Goal: Complete application form: Complete application form

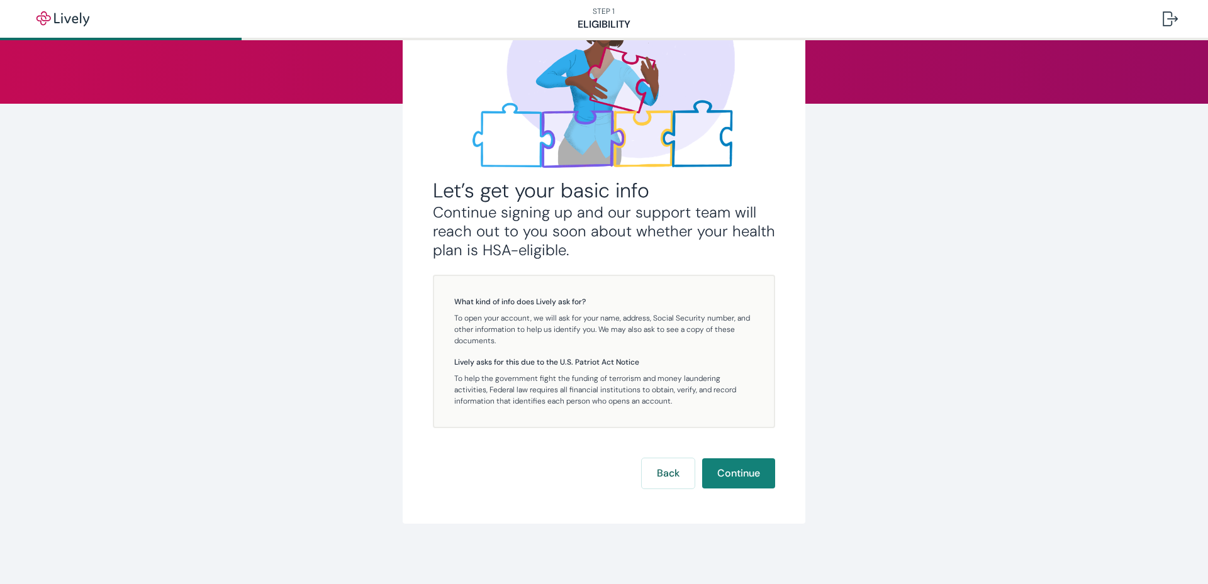
scroll to position [125, 0]
click at [727, 475] on button "Continue" at bounding box center [738, 474] width 73 height 30
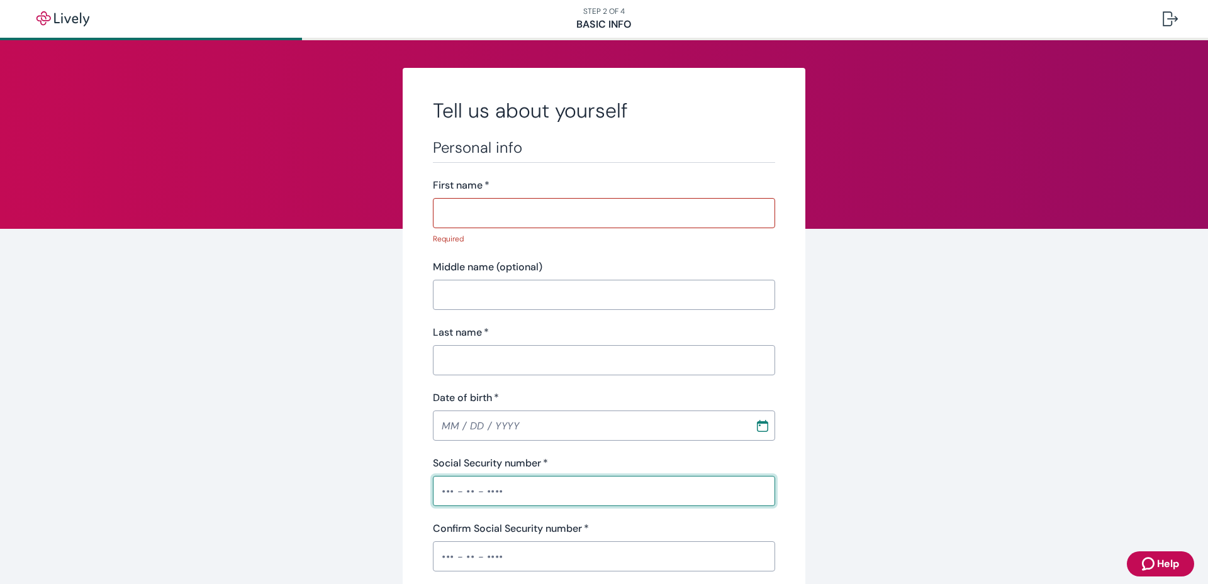
click at [528, 479] on input "Social Security number   *" at bounding box center [604, 491] width 342 height 25
drag, startPoint x: 974, startPoint y: 152, endPoint x: 969, endPoint y: 142, distance: 11.3
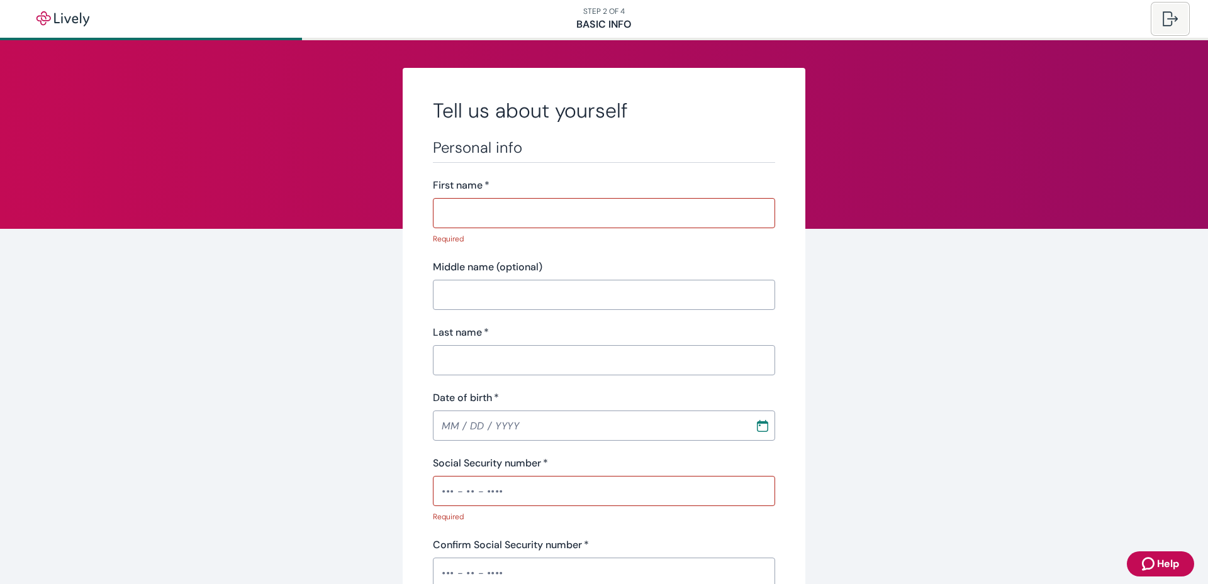
click at [1167, 14] on div at bounding box center [1169, 18] width 15 height 15
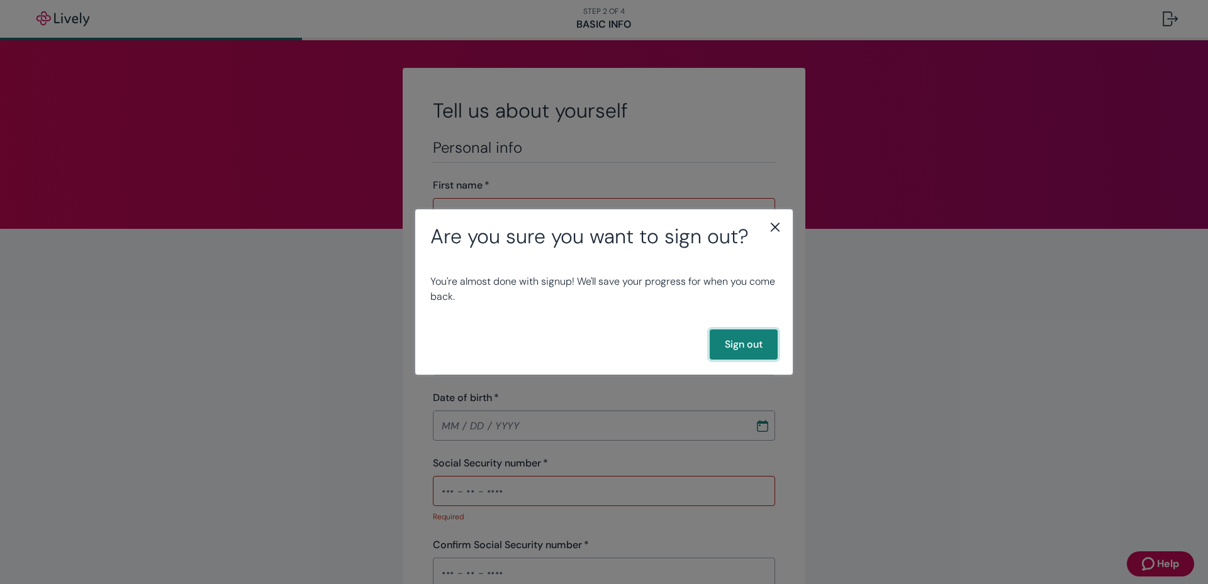
click at [725, 342] on button "Sign out" at bounding box center [743, 345] width 68 height 30
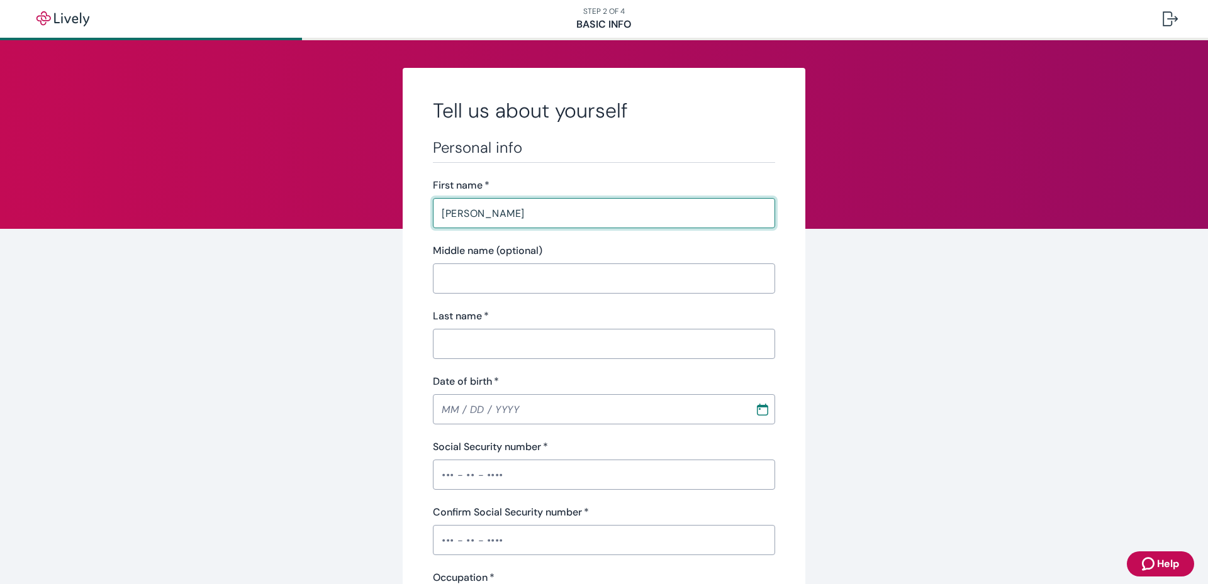
type input "[PERSON_NAME]"
click at [711, 319] on div "Last name   *" at bounding box center [604, 316] width 342 height 15
click at [472, 219] on input "[PERSON_NAME]" at bounding box center [604, 213] width 342 height 25
type input "E"
type input "[PERSON_NAME]"
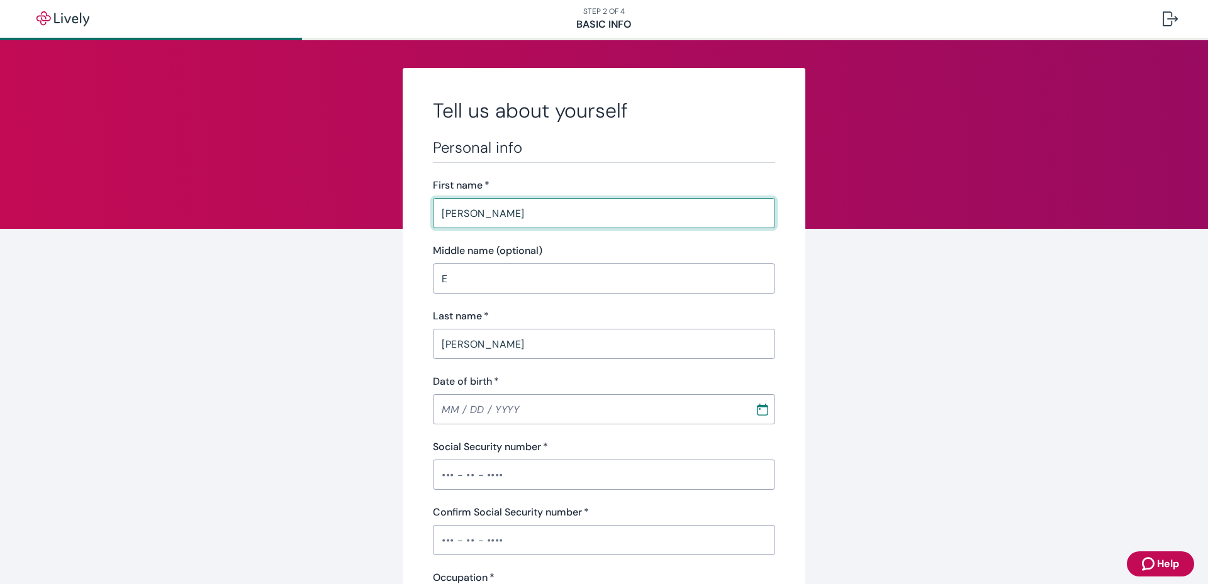
type input "[DATE]"
type input "Receptionist"
type input "QUINCY STREET, INC"
type input "[PHONE_NUMBER]"
type input "381 TIMBERTRAIL DR"
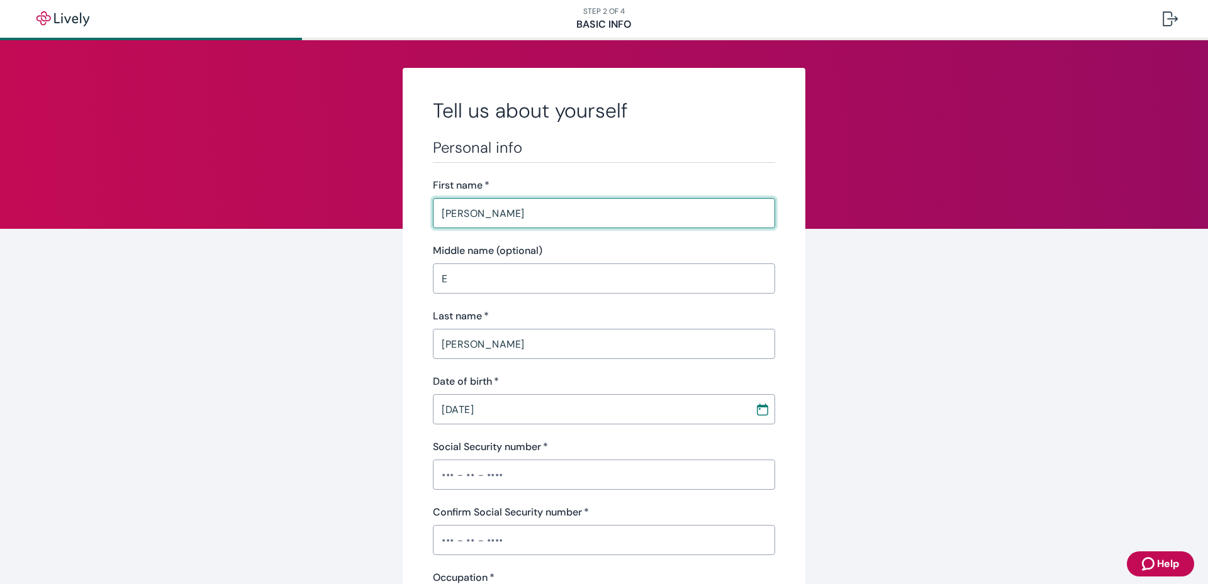
type input "HOLLAND"
type input "MI"
type input "49424"
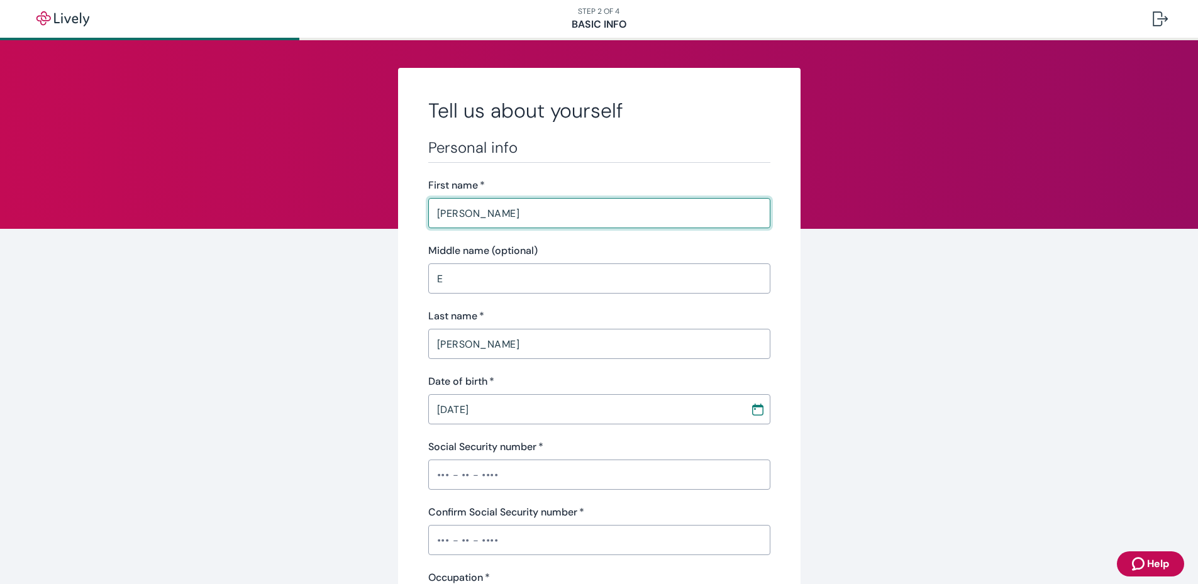
click at [565, 467] on input "Social Security number   *" at bounding box center [599, 474] width 342 height 25
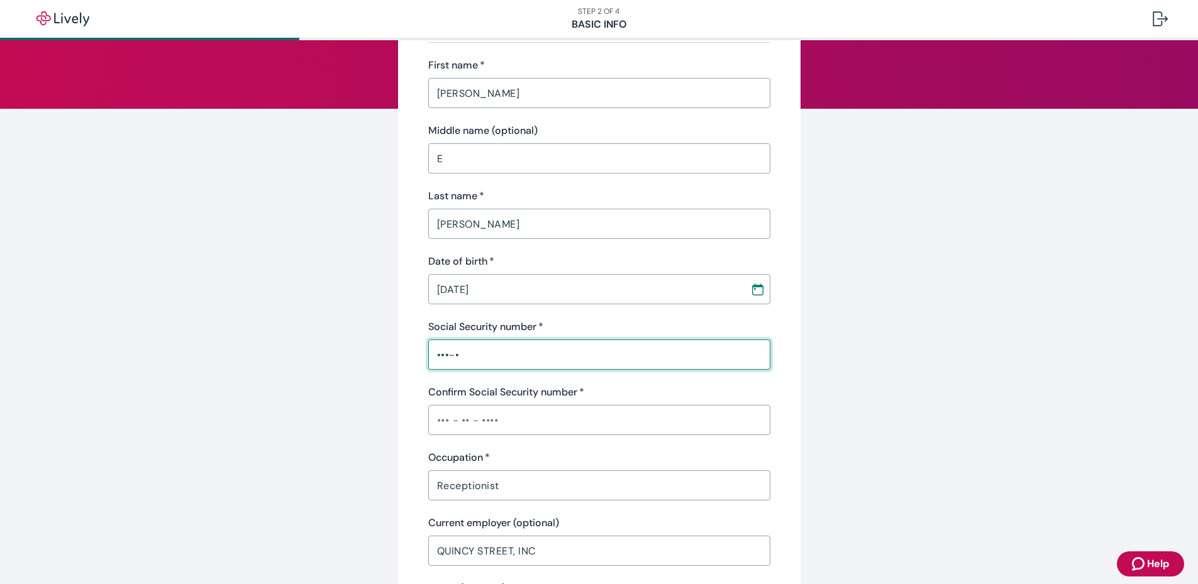
scroll to position [126, 0]
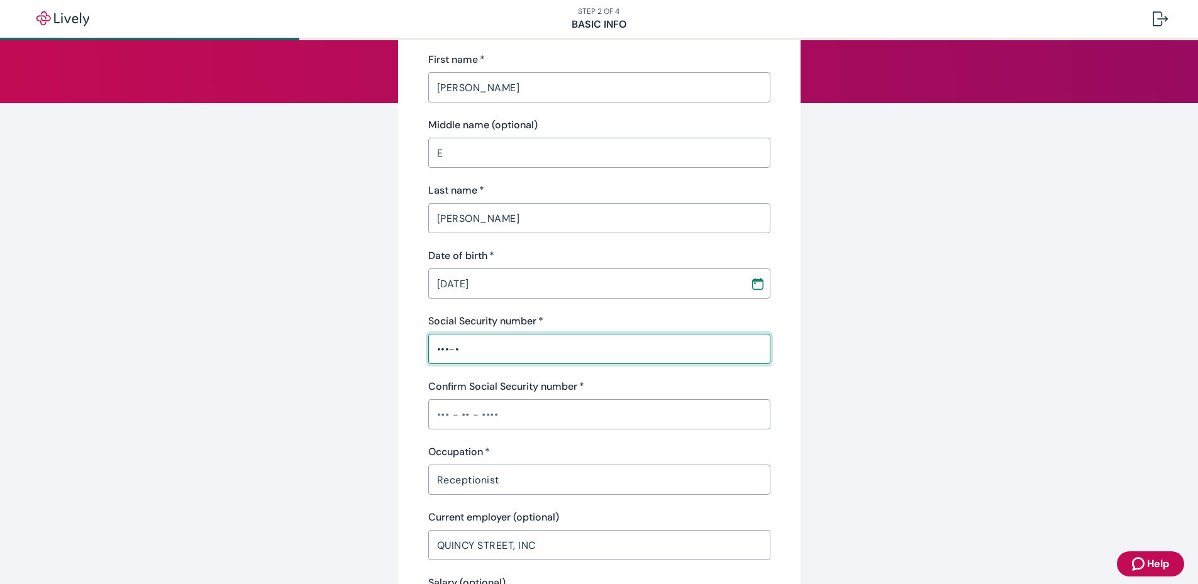
drag, startPoint x: 517, startPoint y: 348, endPoint x: 404, endPoint y: 340, distance: 112.9
click at [404, 340] on div "Tell us about yourself Personal info First name   * [PERSON_NAME] ​ Middle name…" at bounding box center [599, 529] width 403 height 1174
type input "•"
type input "•••-••-8610"
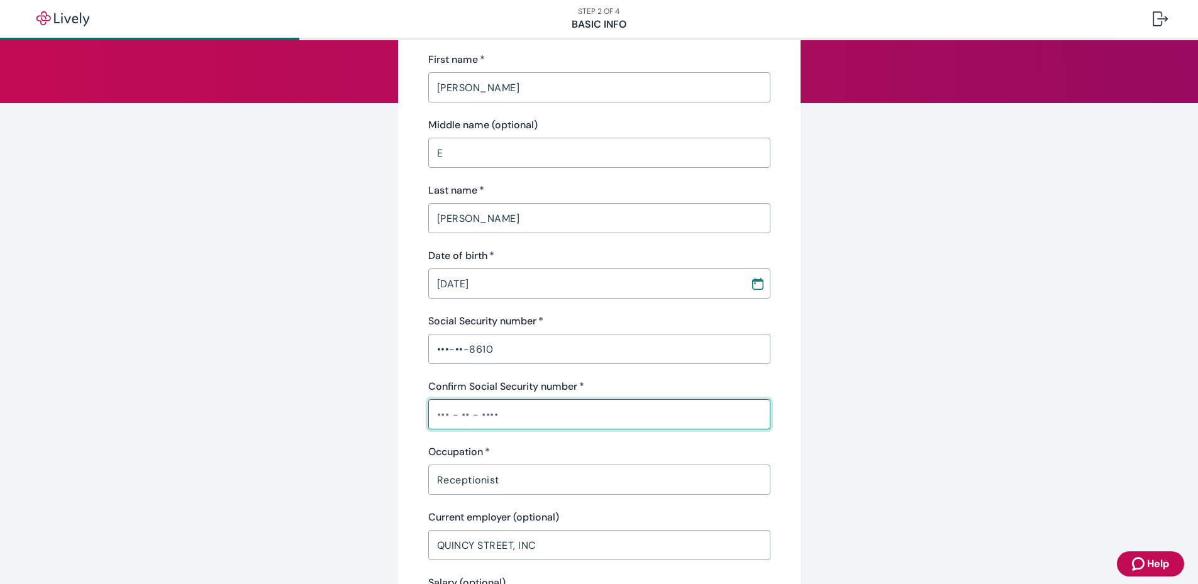
click at [493, 421] on input "Confirm Social Security number   *" at bounding box center [599, 414] width 342 height 25
type input "•••-••-8610"
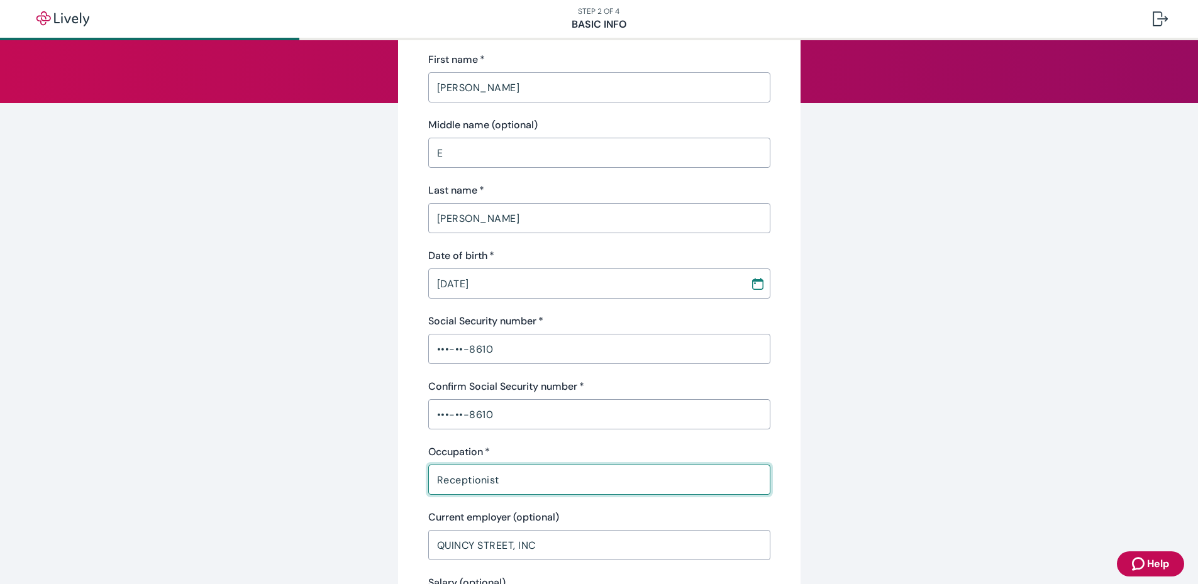
click at [513, 469] on input "Receptionist" at bounding box center [599, 479] width 342 height 25
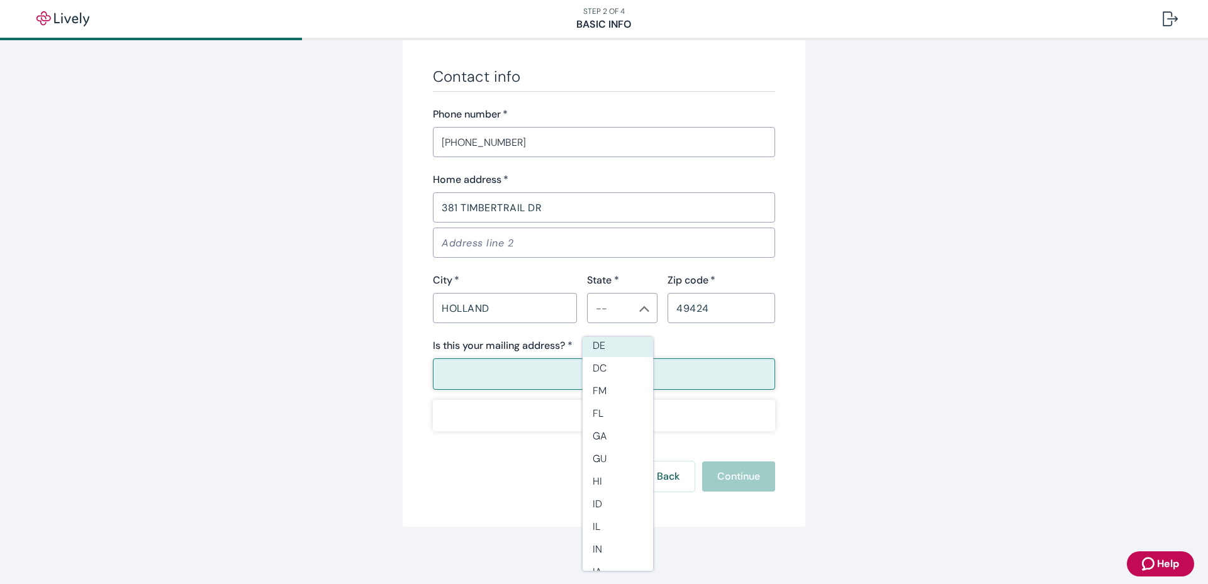
scroll to position [718, 0]
click at [732, 174] on div "Home address   *" at bounding box center [604, 176] width 342 height 15
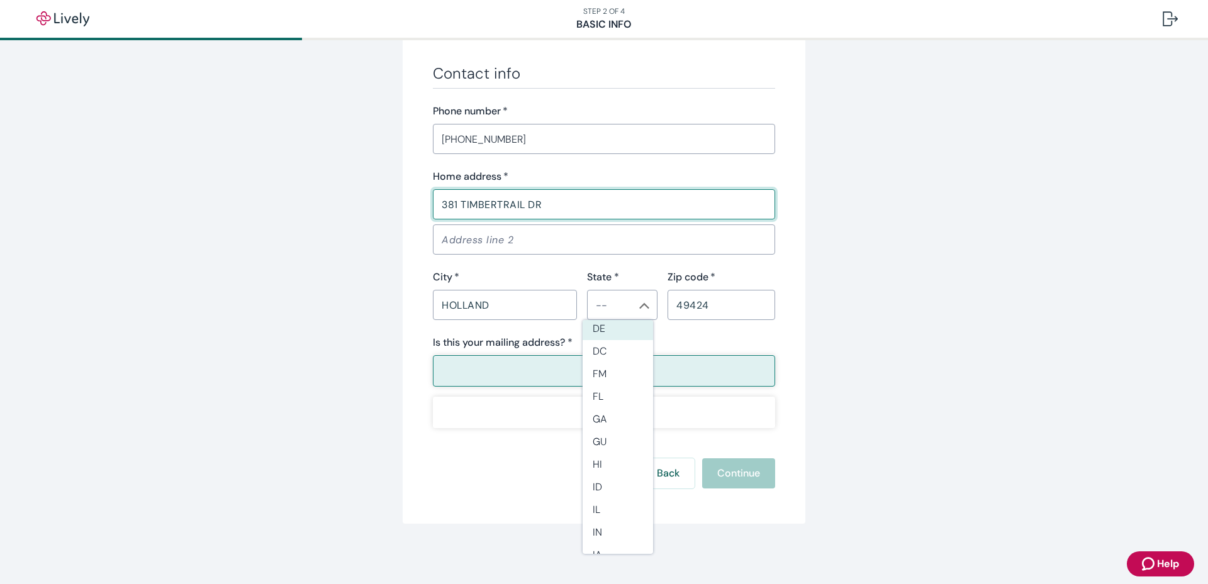
click at [697, 210] on input "381 TIMBERTRAIL DR" at bounding box center [604, 204] width 342 height 25
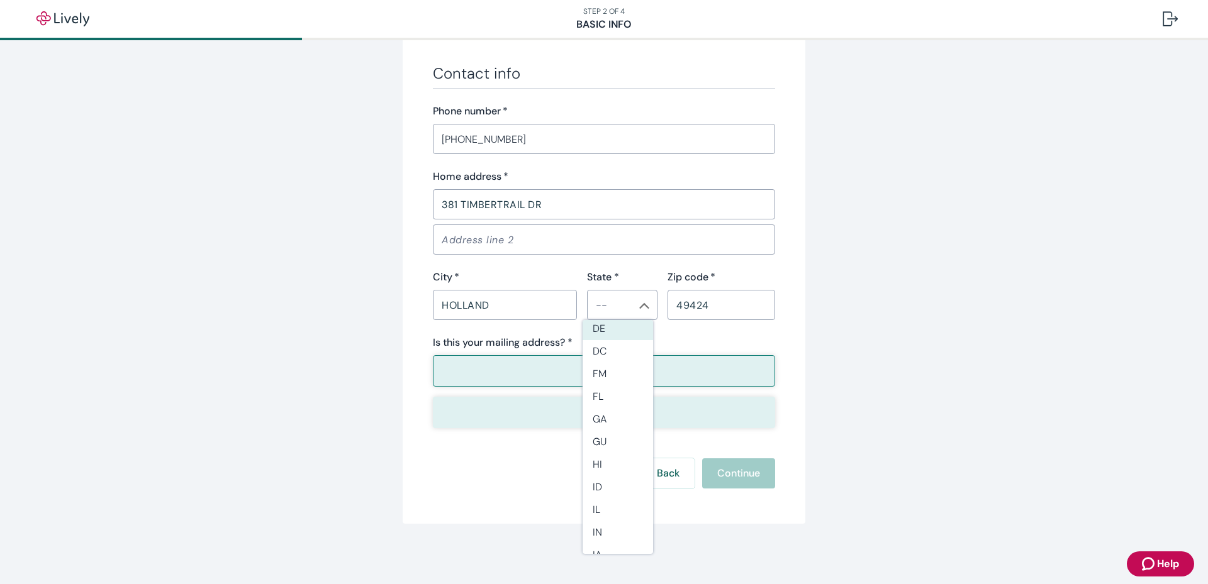
drag, startPoint x: 475, startPoint y: 423, endPoint x: 472, endPoint y: 405, distance: 18.5
click at [477, 423] on button "No" at bounding box center [604, 412] width 342 height 31
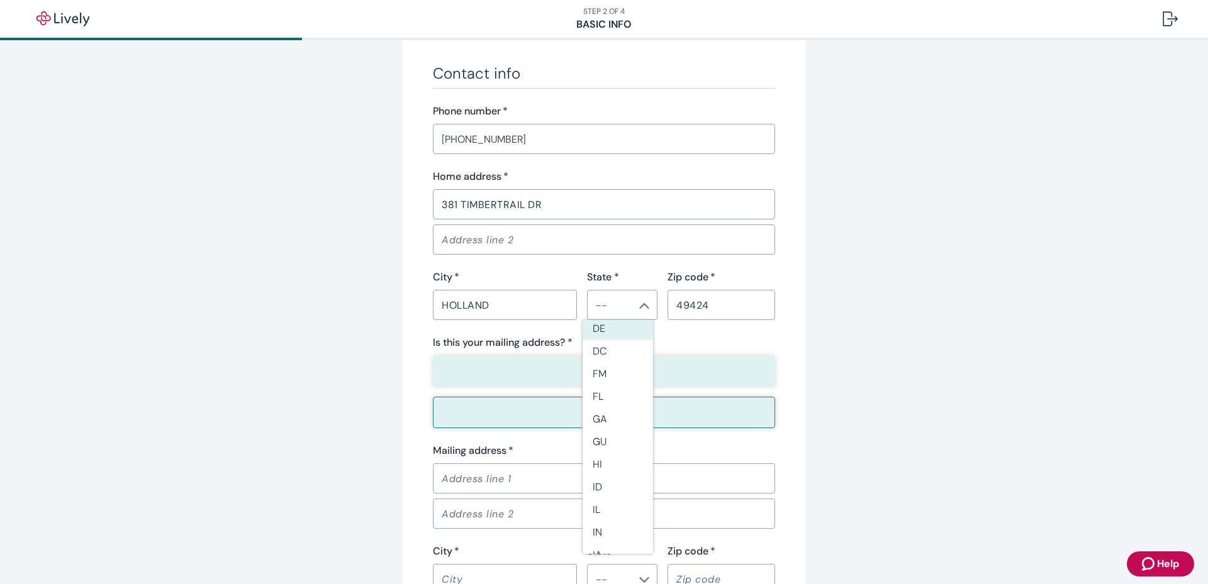
click at [474, 362] on button "Yes" at bounding box center [604, 370] width 342 height 31
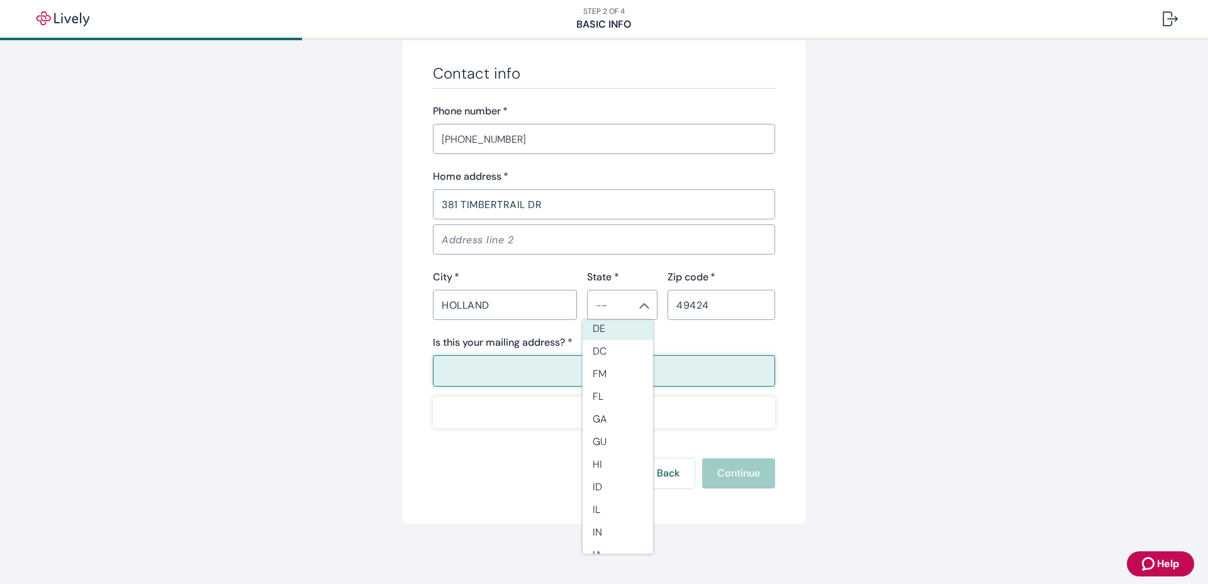
type button "true"
click at [634, 264] on div "Home address   * [STREET_ADDRESS] * ​ Zip code   * 49424 ​" at bounding box center [604, 244] width 342 height 151
click at [599, 483] on li "MI" at bounding box center [617, 485] width 70 height 23
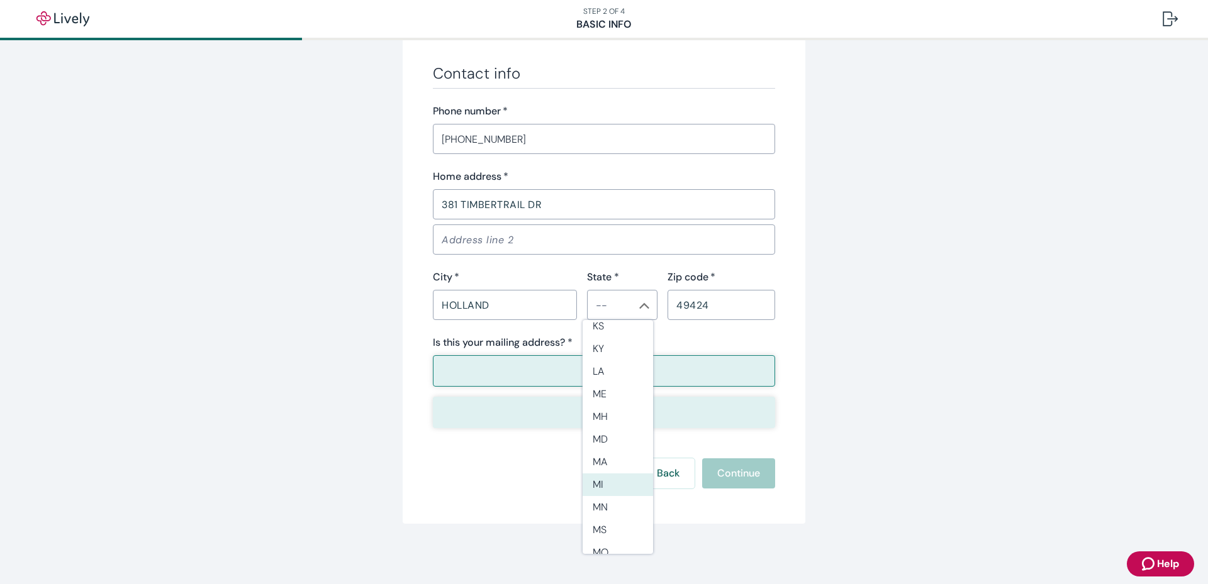
type input "MI"
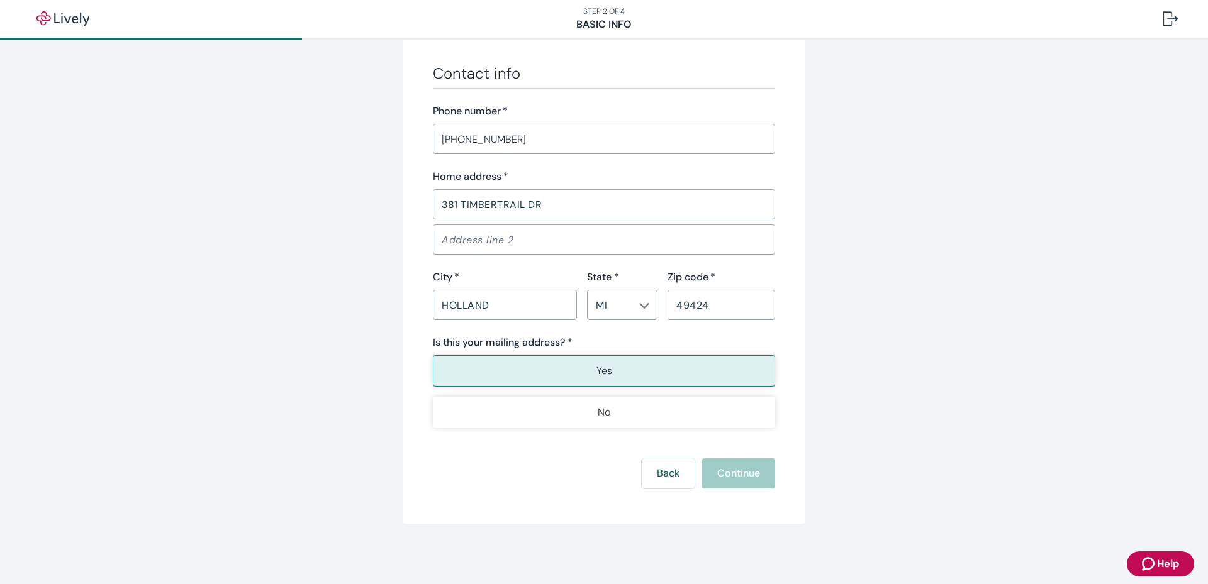
click at [472, 475] on div "Back Continue" at bounding box center [604, 474] width 342 height 30
click at [714, 472] on div "Back Continue" at bounding box center [604, 474] width 342 height 30
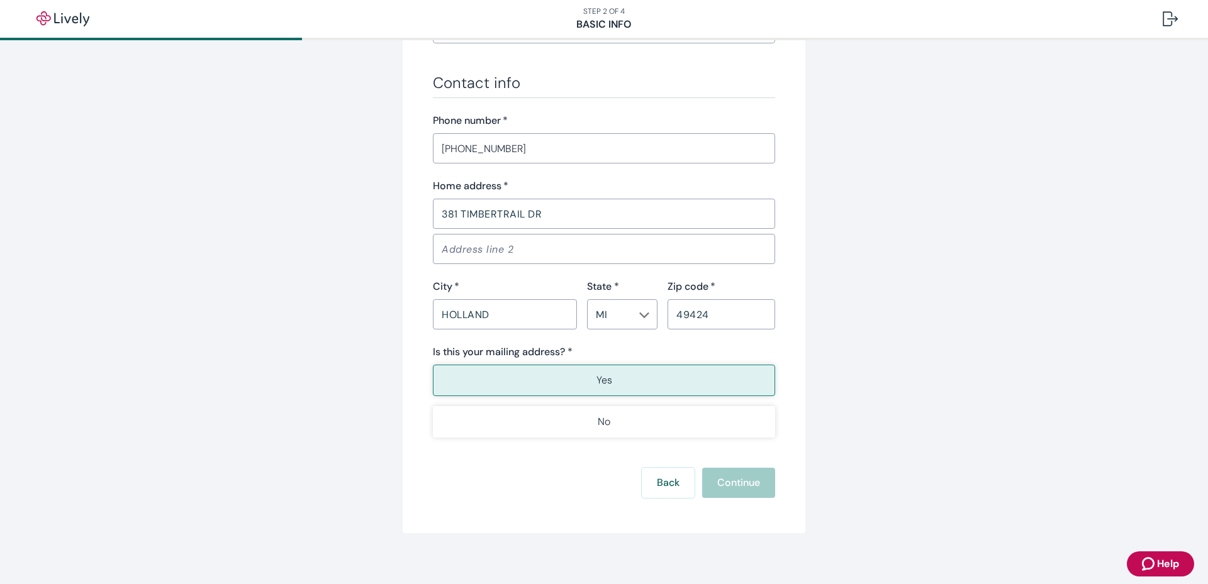
scroll to position [718, 0]
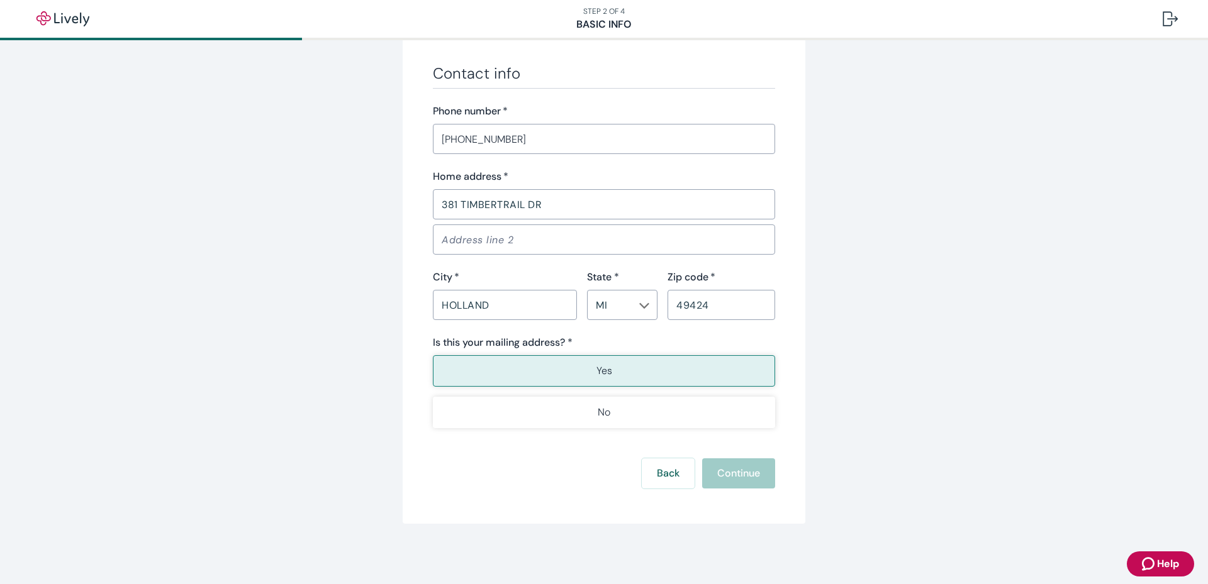
drag, startPoint x: 614, startPoint y: 416, endPoint x: 622, endPoint y: 488, distance: 72.7
click at [597, 362] on button "Yes" at bounding box center [604, 370] width 342 height 31
click at [603, 371] on p "Yes" at bounding box center [604, 371] width 16 height 15
click at [718, 475] on div "Back Continue" at bounding box center [604, 474] width 342 height 30
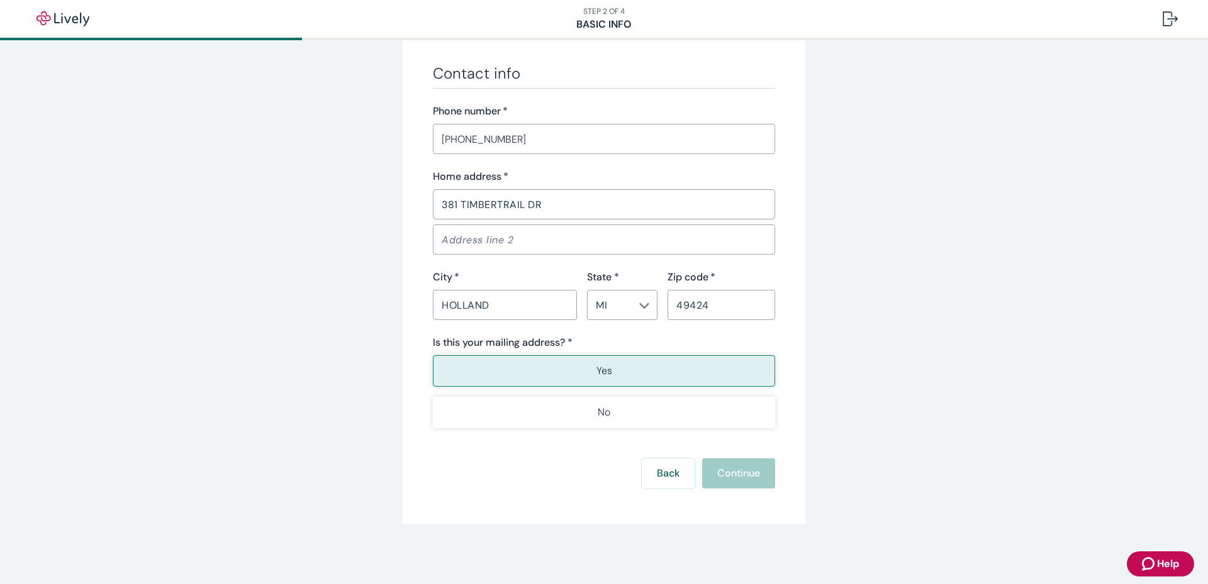
click at [718, 475] on div "Back Continue" at bounding box center [604, 474] width 342 height 30
click at [644, 360] on button "Yes" at bounding box center [604, 370] width 342 height 31
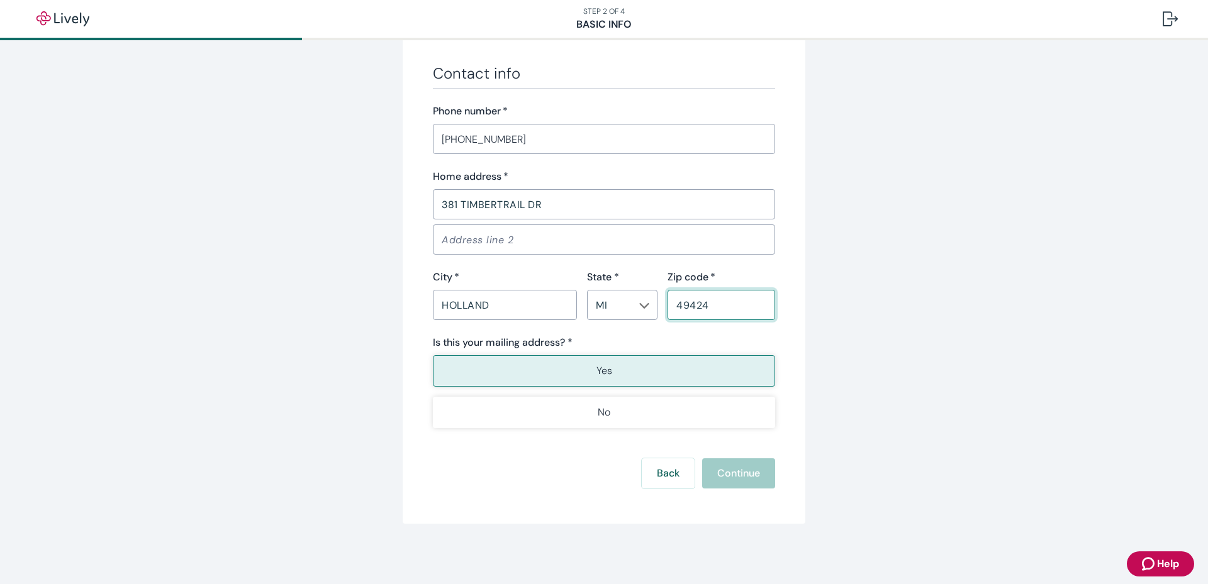
click at [720, 301] on input "49424" at bounding box center [721, 304] width 108 height 25
click at [598, 379] on button "Yes" at bounding box center [604, 370] width 342 height 31
click at [726, 467] on button "Continue" at bounding box center [738, 474] width 73 height 30
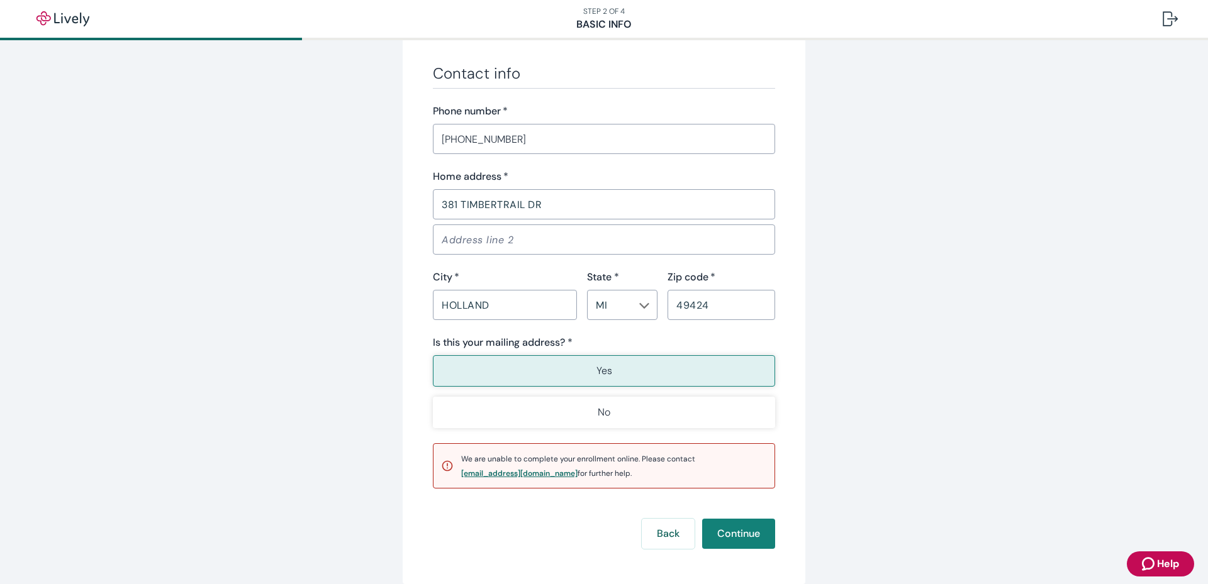
click at [486, 474] on div "[EMAIL_ADDRESS][DOMAIN_NAME]" at bounding box center [519, 474] width 116 height 8
